Goal: Information Seeking & Learning: Learn about a topic

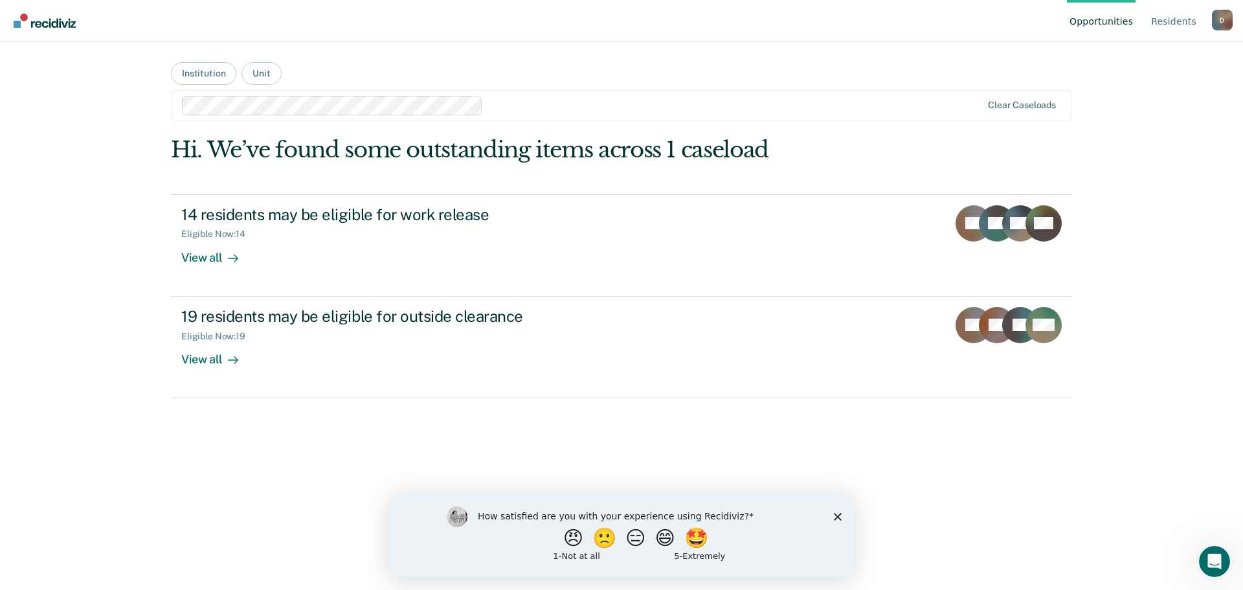
click at [496, 7] on nav "Opportunities Resident s [PERSON_NAME][EMAIL_ADDRESS][PERSON_NAME][DOMAIN_NAME]…" at bounding box center [621, 20] width 1222 height 41
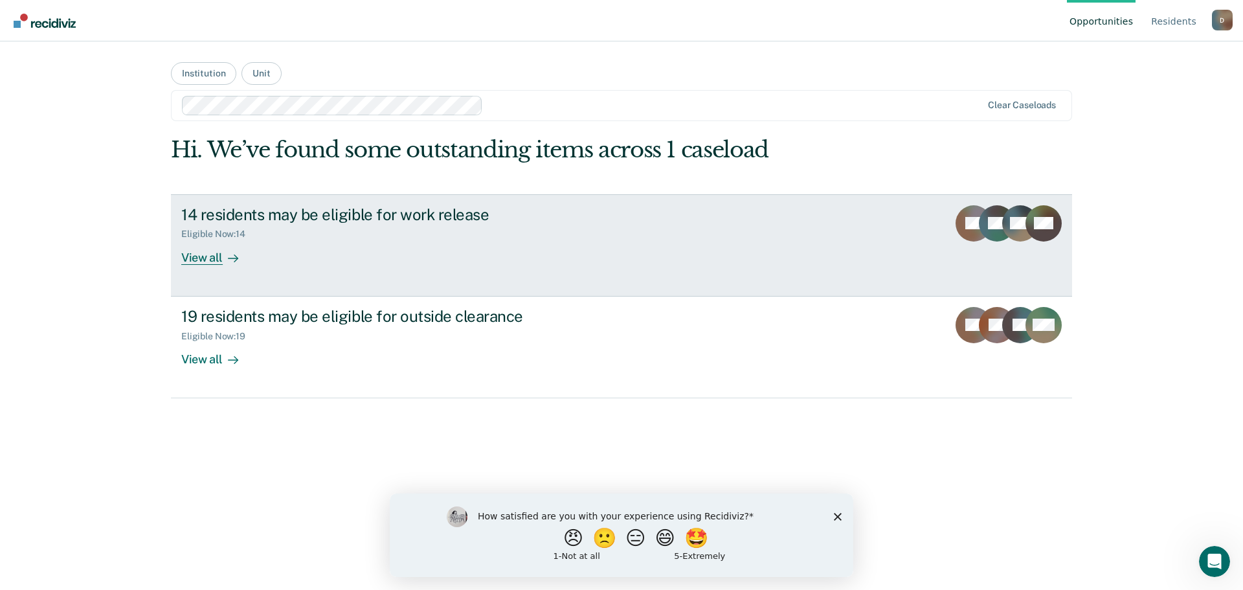
click at [963, 221] on icon at bounding box center [964, 225] width 37 height 45
click at [214, 256] on div "View all" at bounding box center [217, 251] width 72 height 25
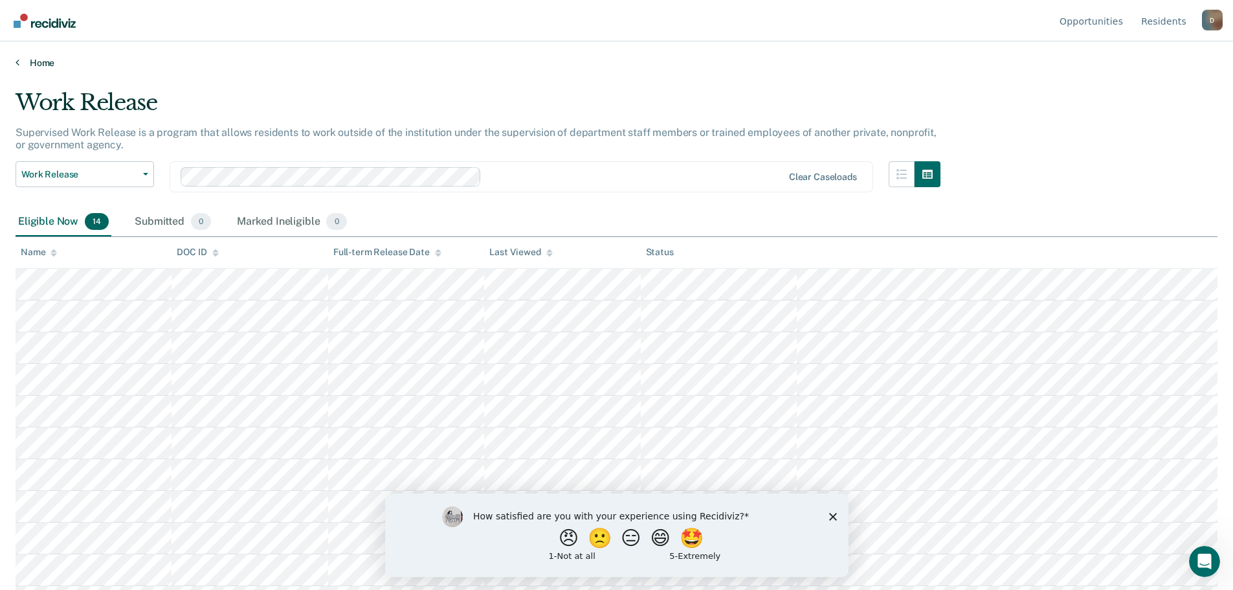
click at [40, 63] on link "Home" at bounding box center [617, 63] width 1202 height 12
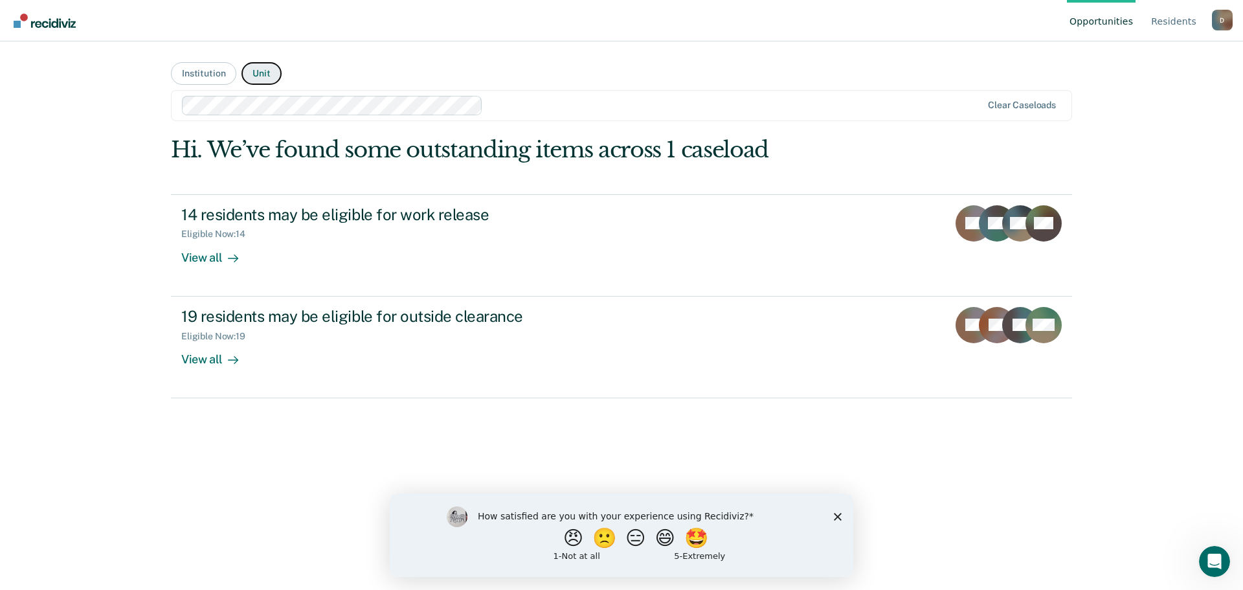
click at [261, 74] on button "Unit" at bounding box center [260, 73] width 39 height 23
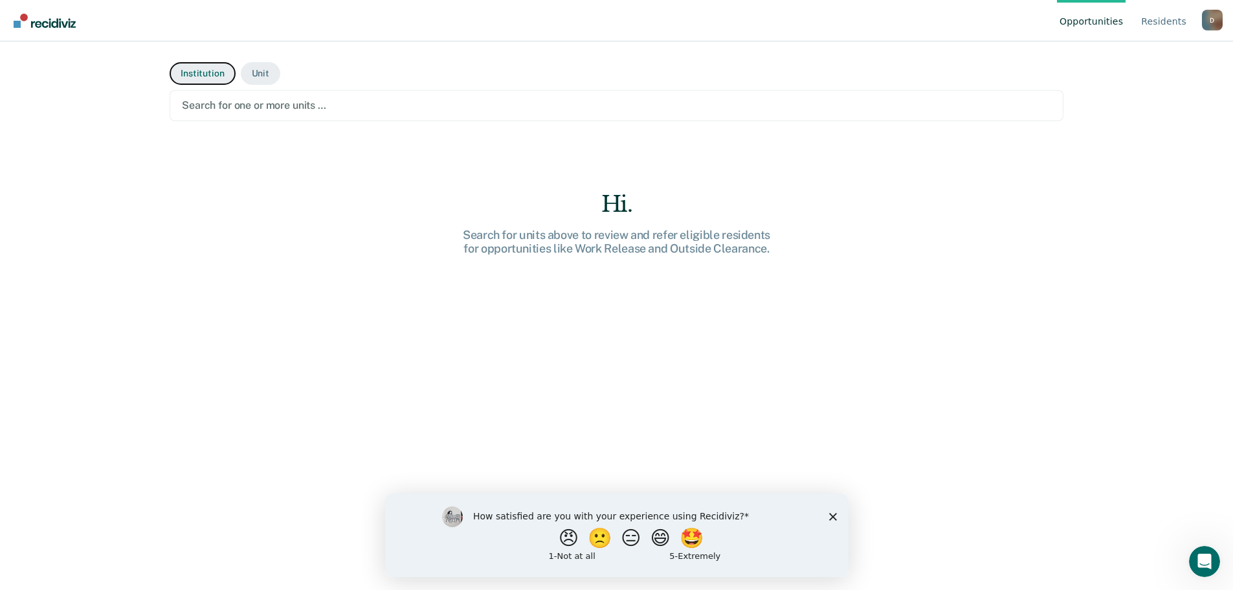
click at [202, 69] on button "Institution" at bounding box center [202, 73] width 65 height 23
click at [208, 73] on button "Institution" at bounding box center [202, 73] width 65 height 23
click at [223, 105] on div at bounding box center [616, 105] width 869 height 15
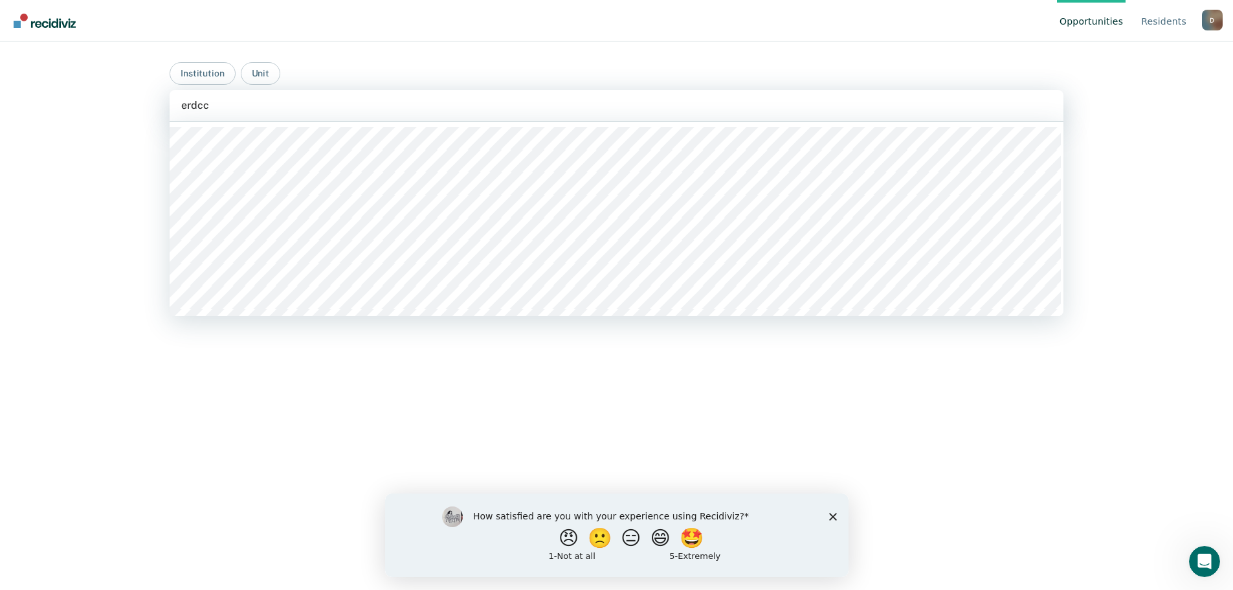
type input "erdcc"
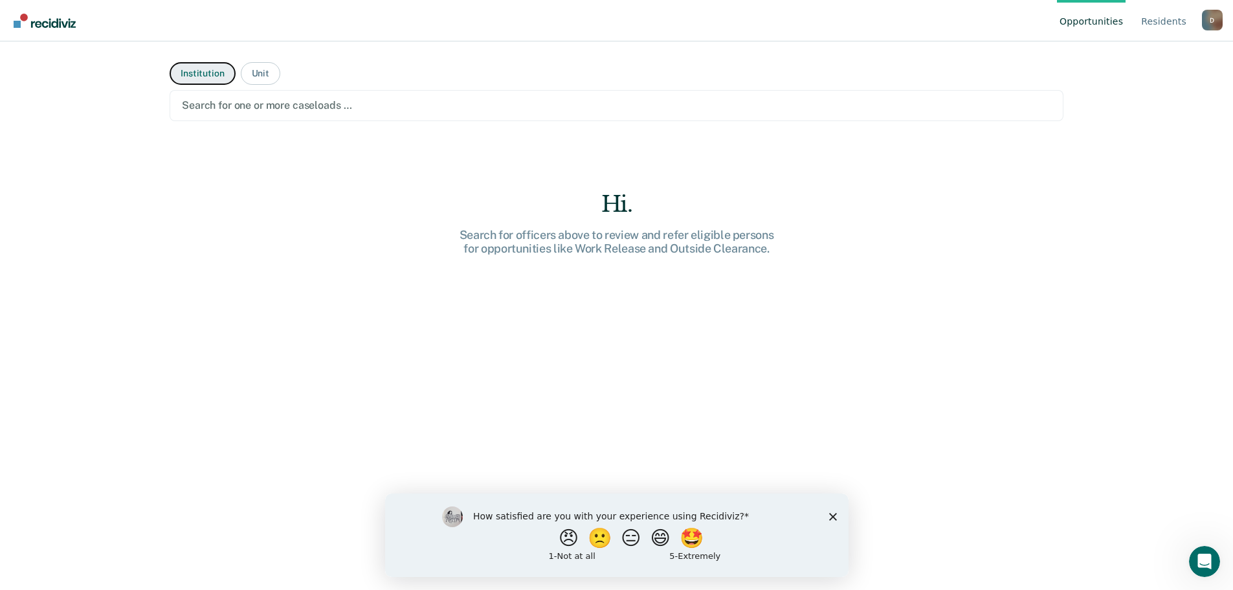
click at [188, 73] on button "Institution" at bounding box center [202, 73] width 65 height 23
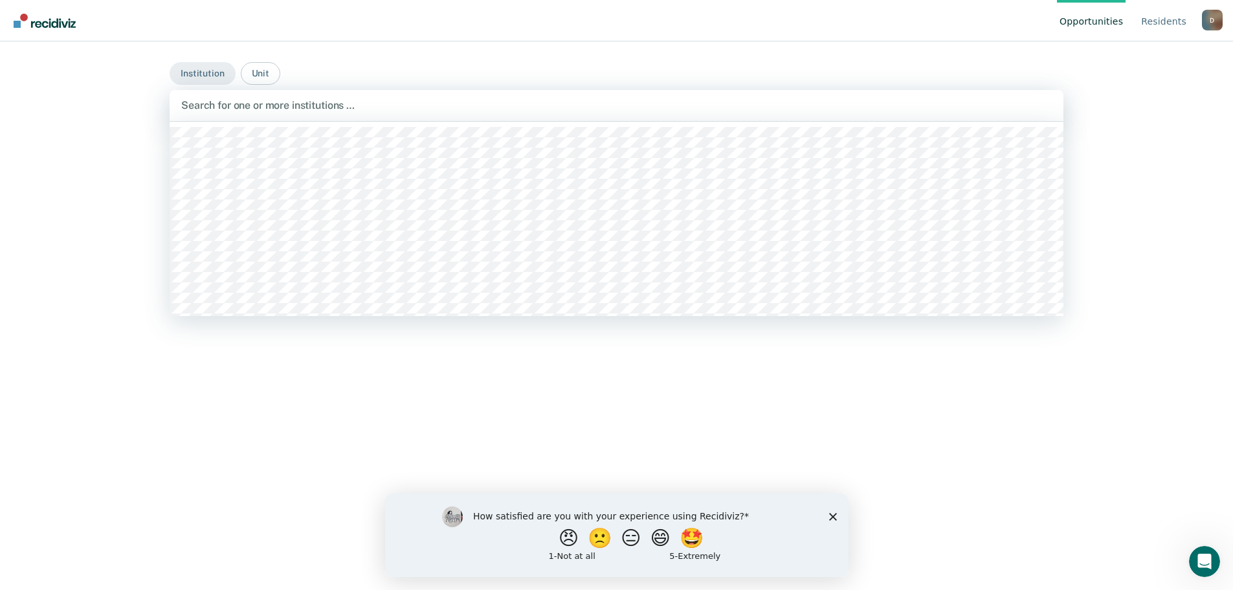
click at [209, 105] on div at bounding box center [616, 105] width 870 height 15
type input "ERDCC"
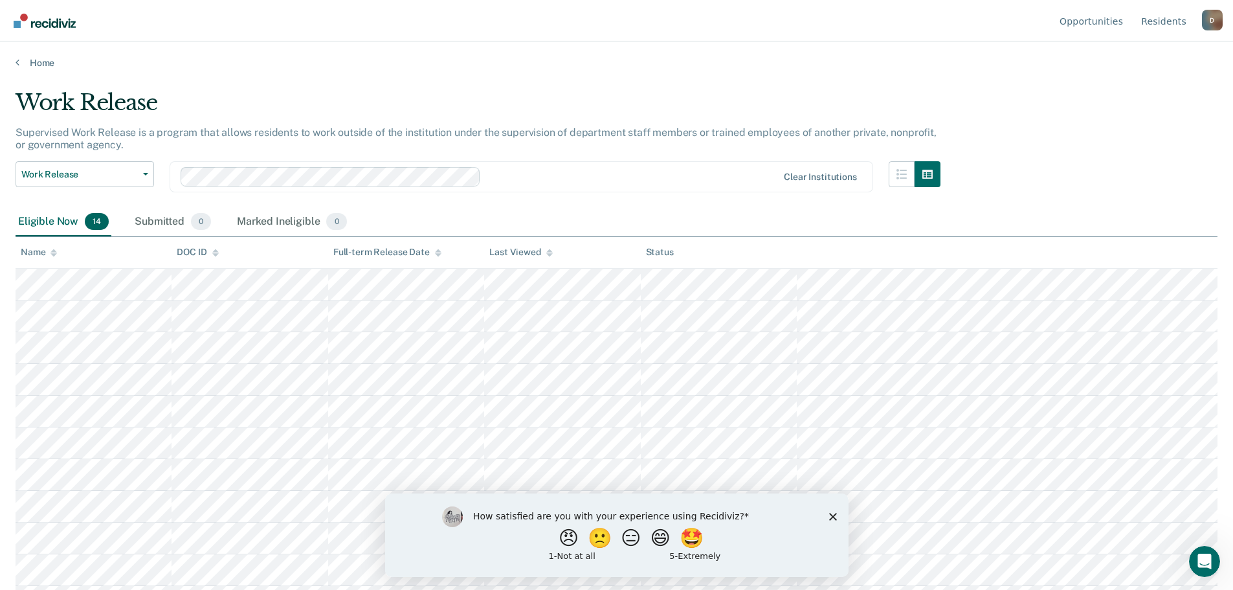
click at [422, 76] on main "Work Release Supervised Work Release is a program that allows residents to work…" at bounding box center [616, 327] width 1233 height 517
